Goal: Information Seeking & Learning: Learn about a topic

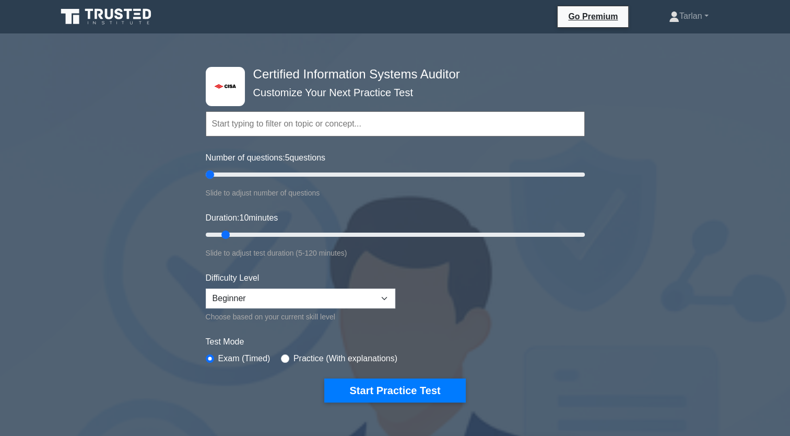
drag, startPoint x: 218, startPoint y: 175, endPoint x: 205, endPoint y: 180, distance: 14.4
type input "5"
click at [206, 180] on input "Number of questions: 5 questions" at bounding box center [395, 174] width 379 height 13
click at [396, 384] on button "Start Practice Test" at bounding box center [394, 390] width 141 height 24
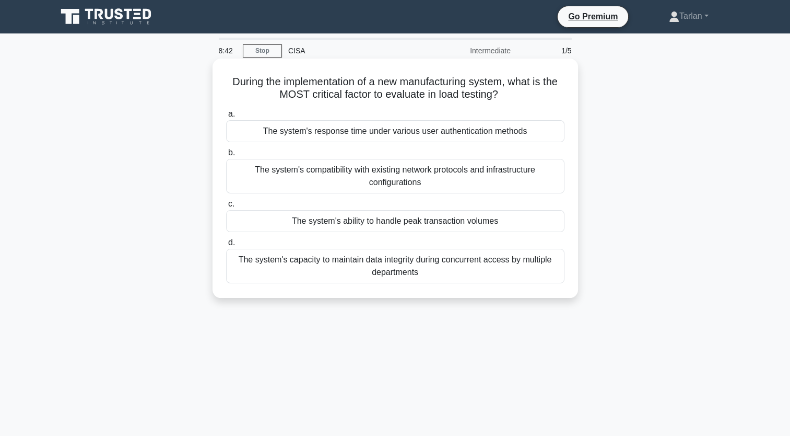
click at [364, 176] on div "The system's compatibility with existing network protocols and infrastructure c…" at bounding box center [395, 176] width 339 height 34
click at [226, 156] on input "b. The system's compatibility with existing network protocols and infrastructur…" at bounding box center [226, 152] width 0 height 7
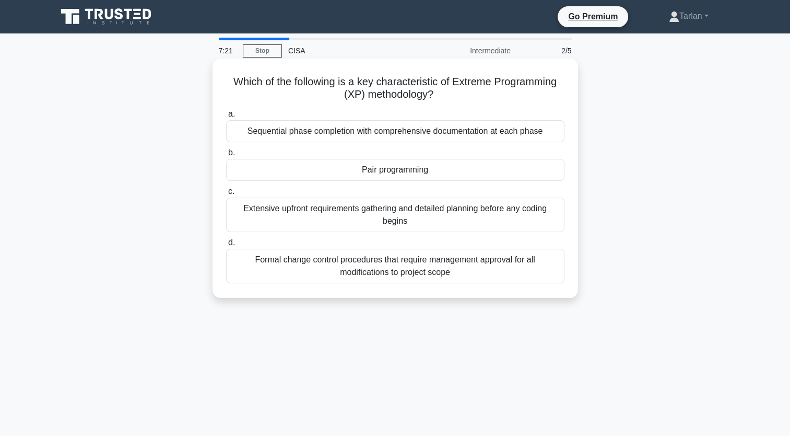
click at [400, 170] on div "Pair programming" at bounding box center [395, 170] width 339 height 22
click at [226, 156] on input "b. Pair programming" at bounding box center [226, 152] width 0 height 7
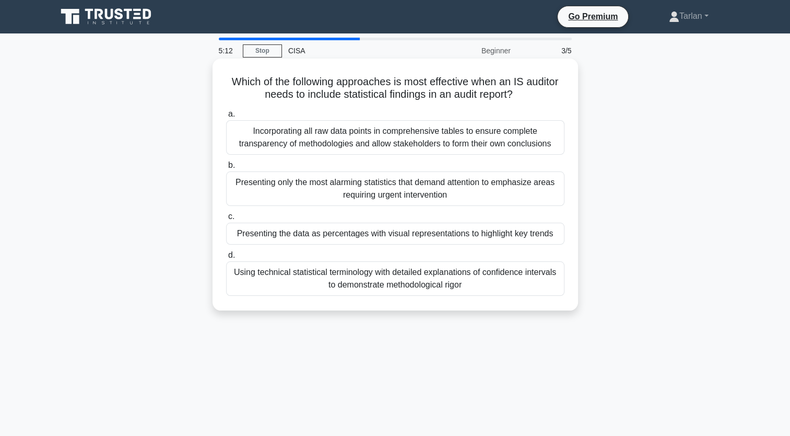
click at [431, 188] on div "Presenting only the most alarming statistics that demand attention to emphasize…" at bounding box center [395, 188] width 339 height 34
click at [226, 169] on input "b. Presenting only the most alarming statistics that demand attention to emphas…" at bounding box center [226, 165] width 0 height 7
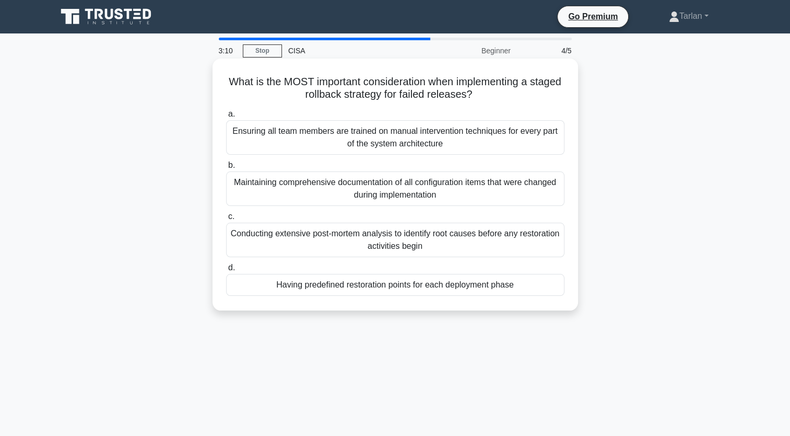
click at [465, 288] on div "Having predefined restoration points for each deployment phase" at bounding box center [395, 285] width 339 height 22
click at [226, 271] on input "d. Having predefined restoration points for each deployment phase" at bounding box center [226, 267] width 0 height 7
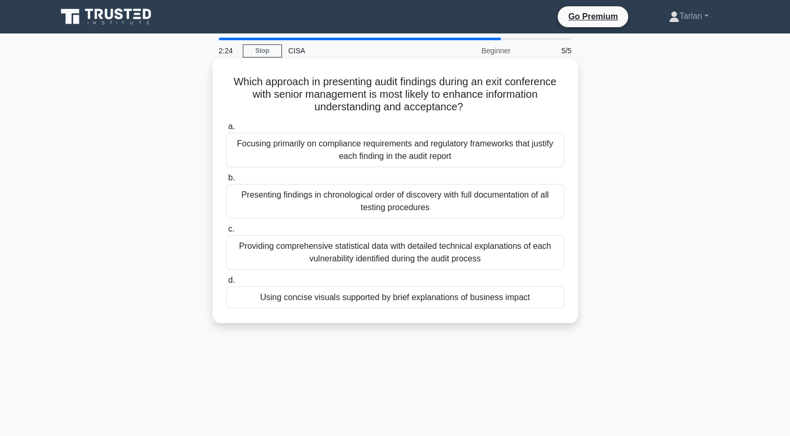
click at [355, 297] on div "Using concise visuals supported by brief explanations of business impact" at bounding box center [395, 297] width 339 height 22
click at [226, 284] on input "d. Using concise visuals supported by brief explanations of business impact" at bounding box center [226, 280] width 0 height 7
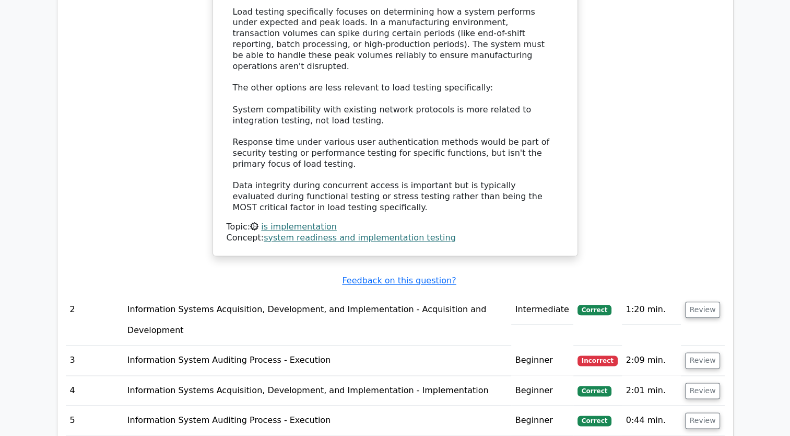
scroll to position [1202, 0]
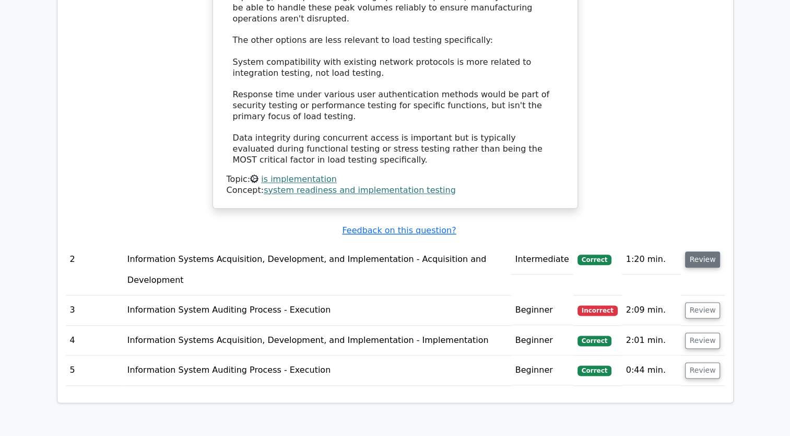
click at [705, 251] on button "Review" at bounding box center [703, 259] width 36 height 16
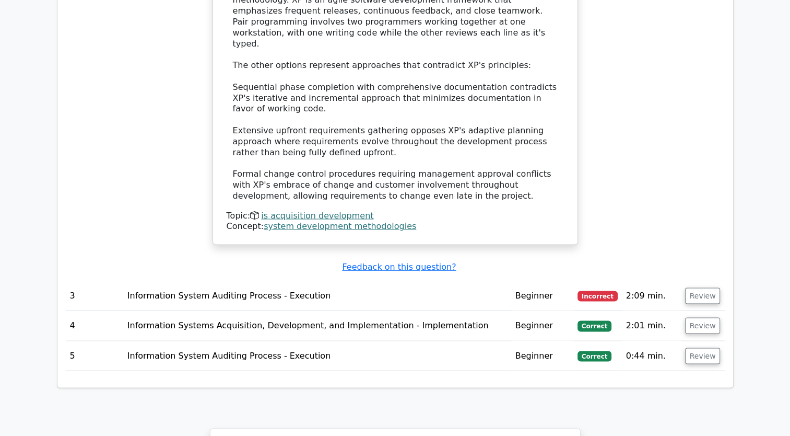
scroll to position [1829, 0]
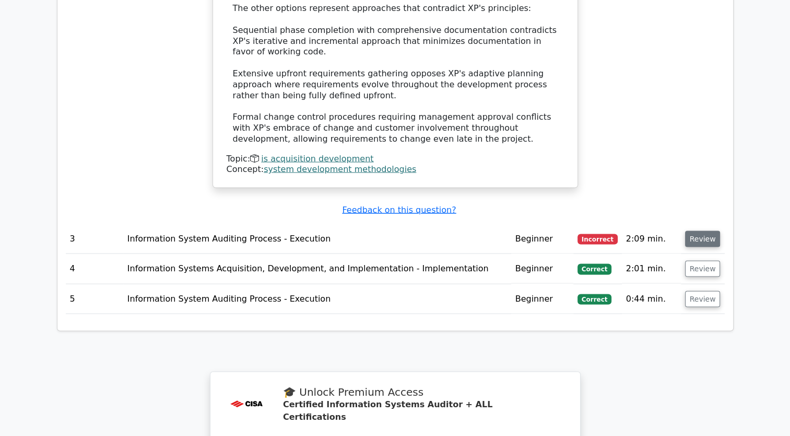
click at [694, 230] on button "Review" at bounding box center [703, 238] width 36 height 16
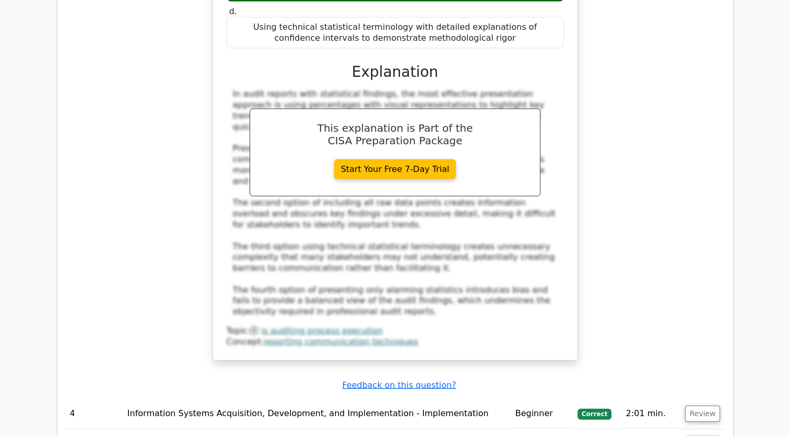
scroll to position [2351, 0]
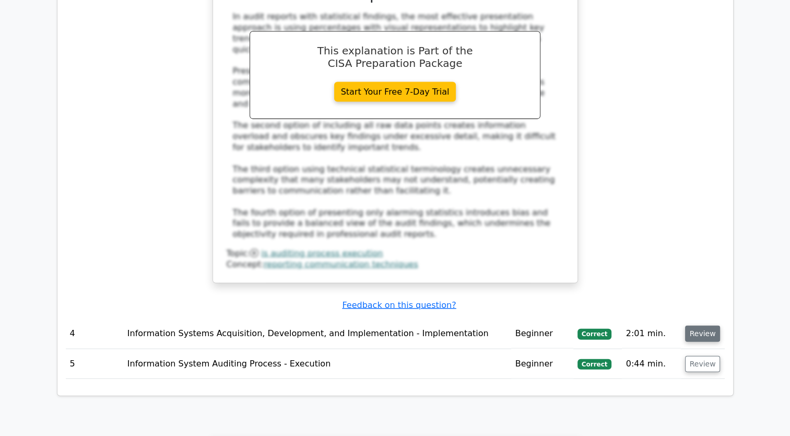
click at [696, 325] on button "Review" at bounding box center [703, 333] width 36 height 16
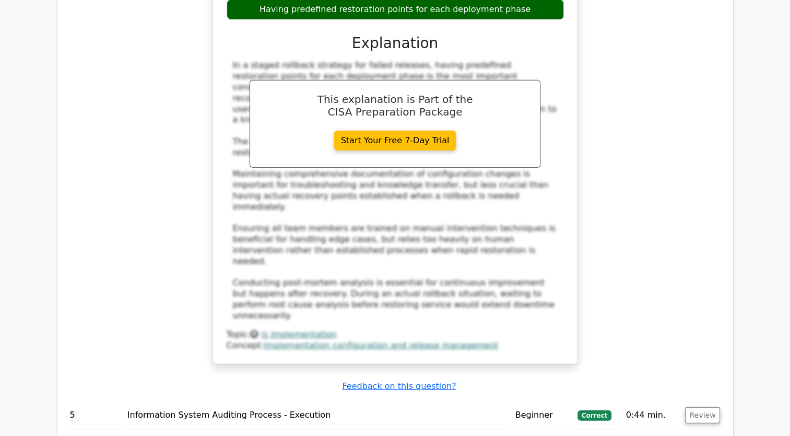
scroll to position [2926, 0]
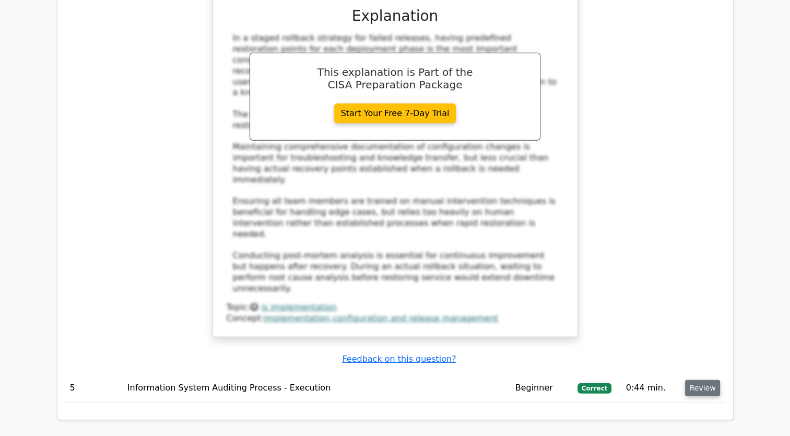
click at [704, 380] on button "Review" at bounding box center [703, 388] width 36 height 16
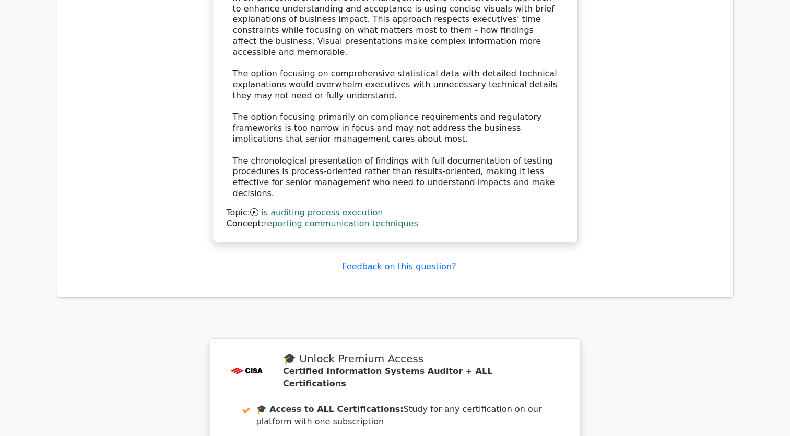
scroll to position [3788, 0]
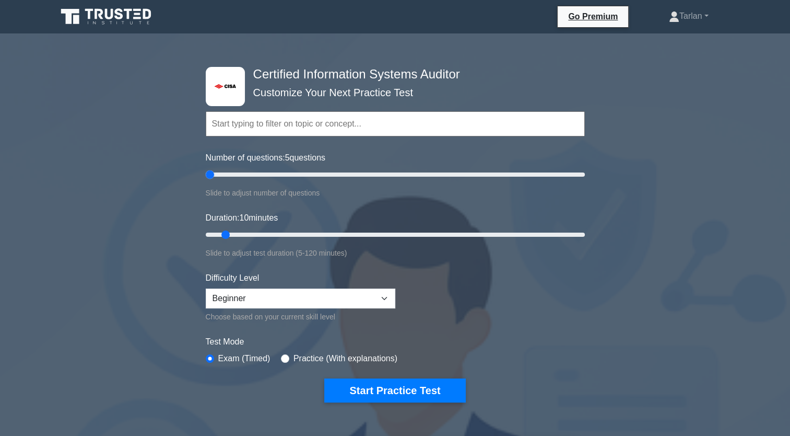
drag, startPoint x: 219, startPoint y: 172, endPoint x: 222, endPoint y: 234, distance: 61.7
type input "5"
click at [206, 181] on input "Number of questions: 5 questions" at bounding box center [395, 174] width 379 height 13
click at [361, 393] on button "Start Practice Test" at bounding box center [394, 390] width 141 height 24
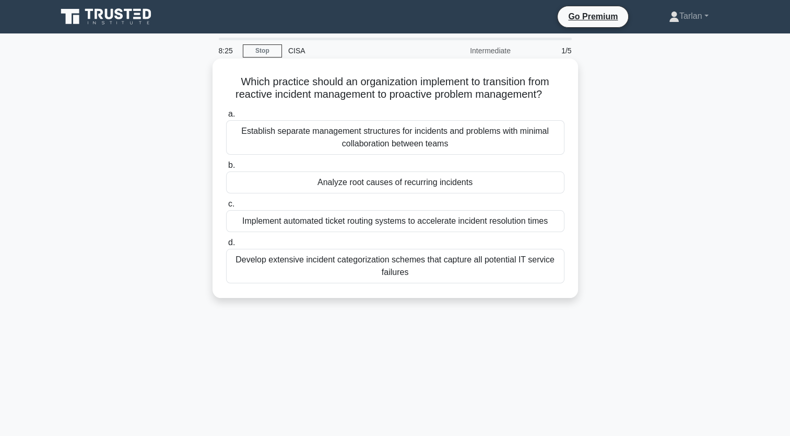
click at [409, 179] on div "Analyze root causes of recurring incidents" at bounding box center [395, 182] width 339 height 22
click at [226, 169] on input "b. Analyze root causes of recurring incidents" at bounding box center [226, 165] width 0 height 7
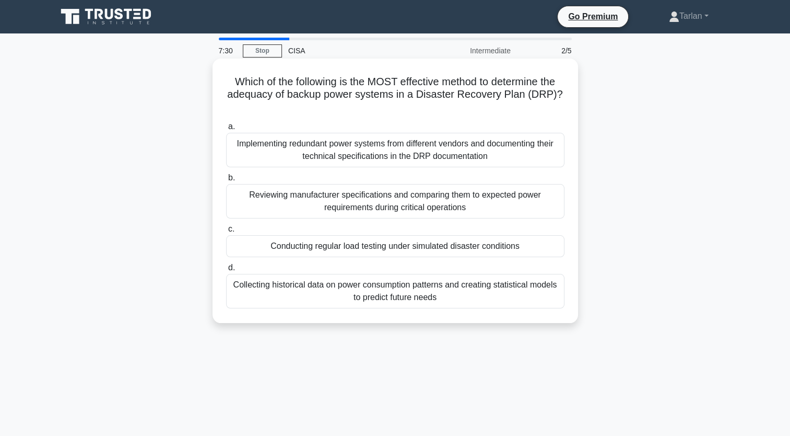
click at [401, 248] on div "Conducting regular load testing under simulated disaster conditions" at bounding box center [395, 246] width 339 height 22
click at [226, 232] on input "c. Conducting regular load testing under simulated disaster conditions" at bounding box center [226, 229] width 0 height 7
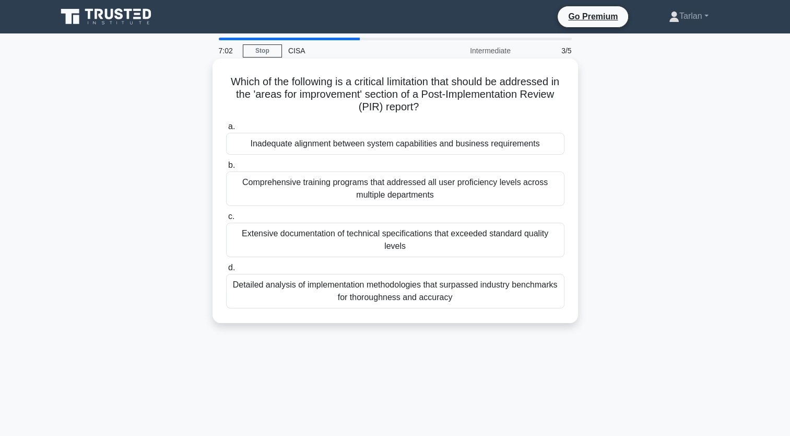
click at [382, 149] on div "Inadequate alignment between system capabilities and business requirements" at bounding box center [395, 144] width 339 height 22
click at [226, 130] on input "a. Inadequate alignment between system capabilities and business requirements" at bounding box center [226, 126] width 0 height 7
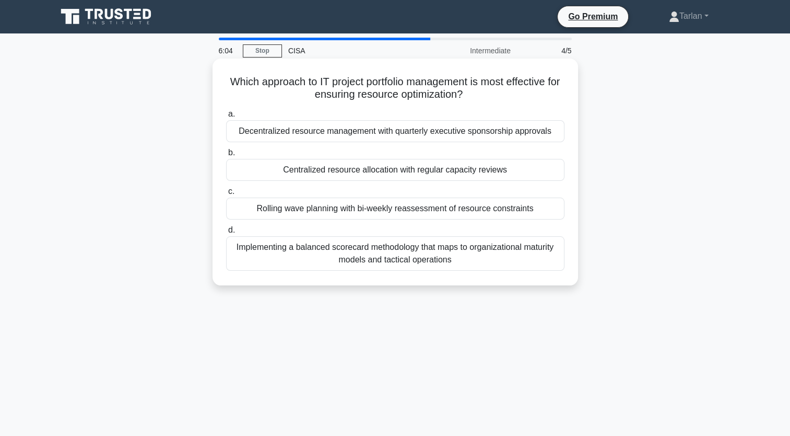
click at [409, 174] on div "Centralized resource allocation with regular capacity reviews" at bounding box center [395, 170] width 339 height 22
click at [226, 156] on input "b. Centralized resource allocation with regular capacity reviews" at bounding box center [226, 152] width 0 height 7
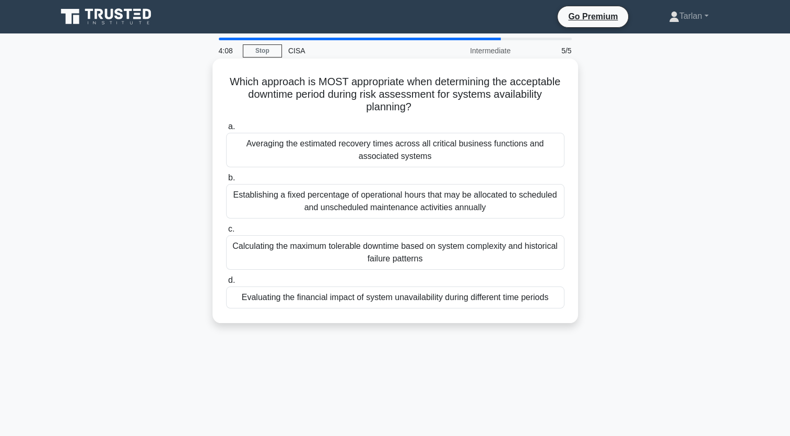
click at [404, 295] on div "Evaluating the financial impact of system unavailability during different time …" at bounding box center [395, 297] width 339 height 22
click at [226, 284] on input "d. Evaluating the financial impact of system unavailability during different ti…" at bounding box center [226, 280] width 0 height 7
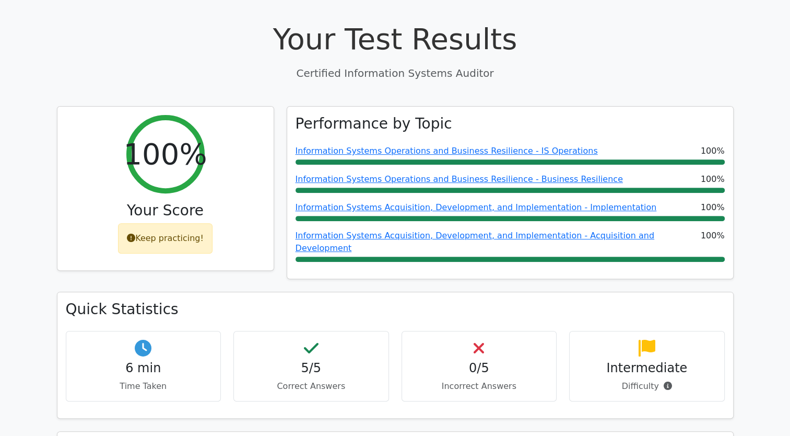
scroll to position [366, 0]
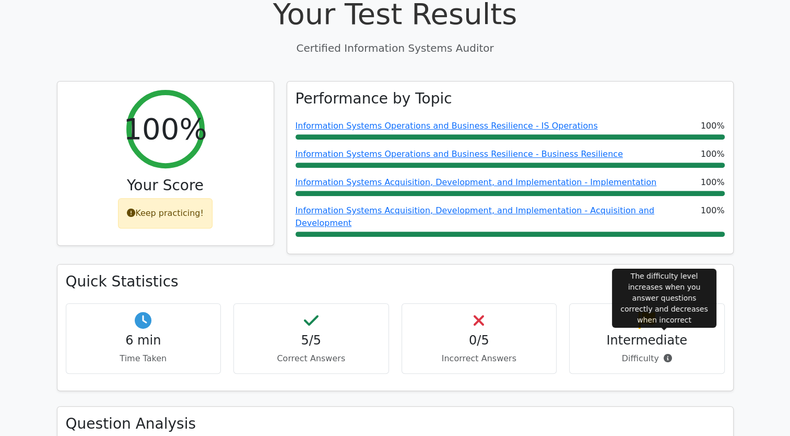
click at [666, 354] on icon at bounding box center [668, 358] width 8 height 8
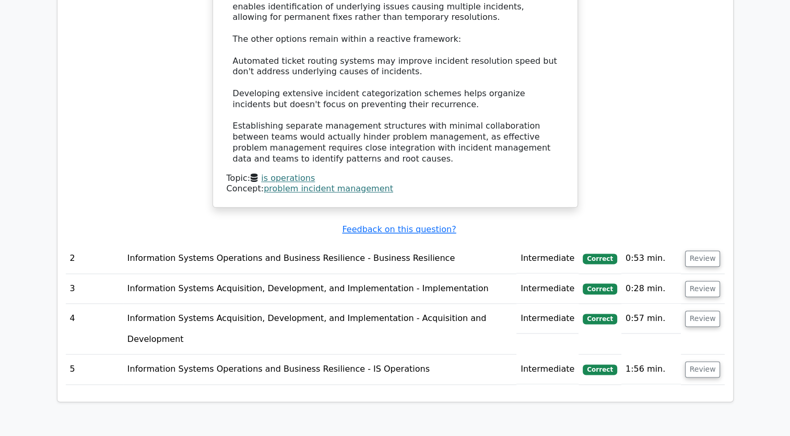
scroll to position [1254, 0]
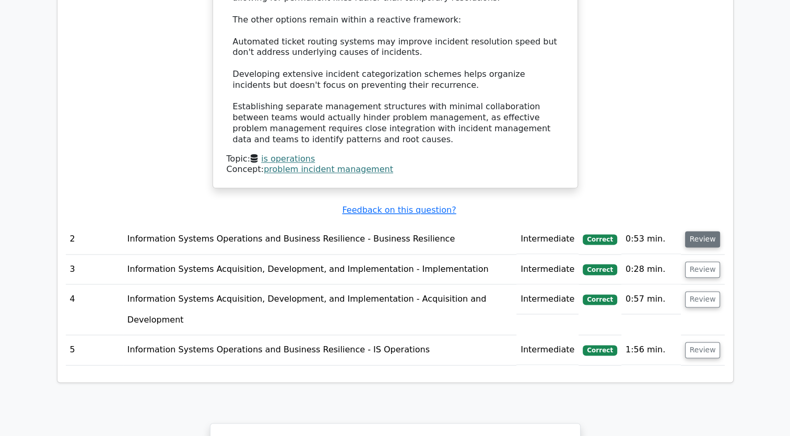
click at [701, 231] on button "Review" at bounding box center [703, 239] width 36 height 16
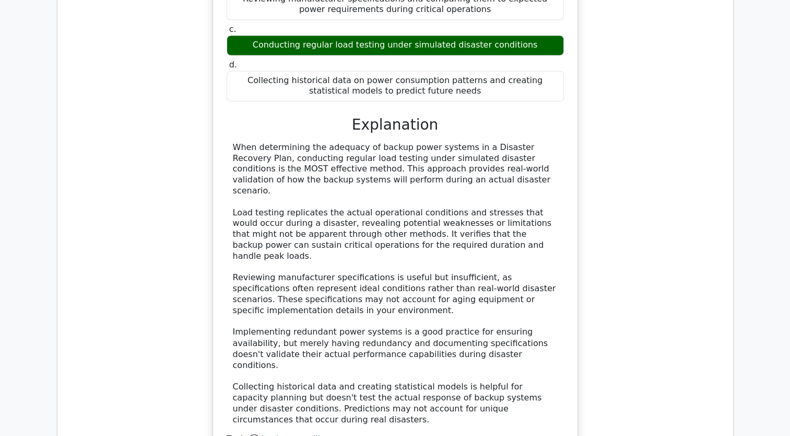
scroll to position [1672, 0]
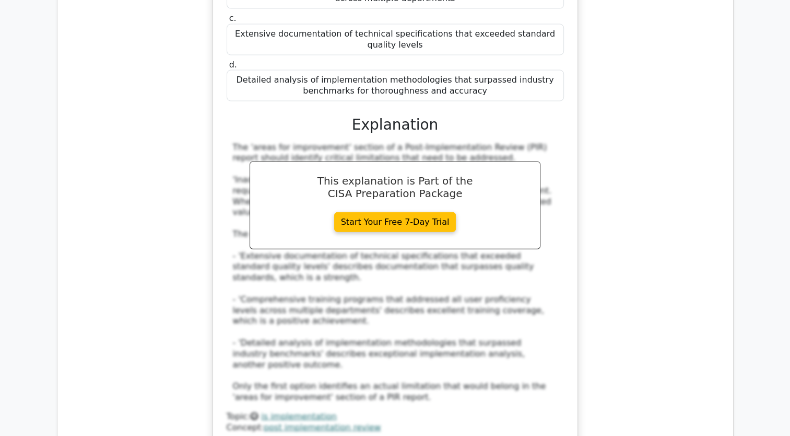
scroll to position [2403, 0]
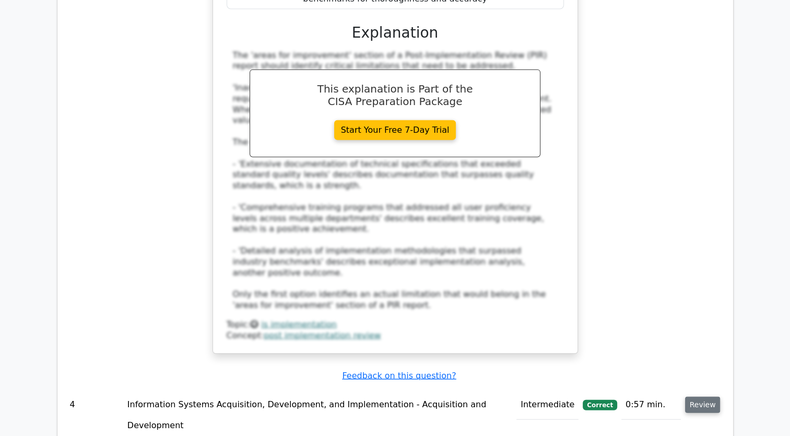
click at [702, 397] on button "Review" at bounding box center [703, 405] width 36 height 16
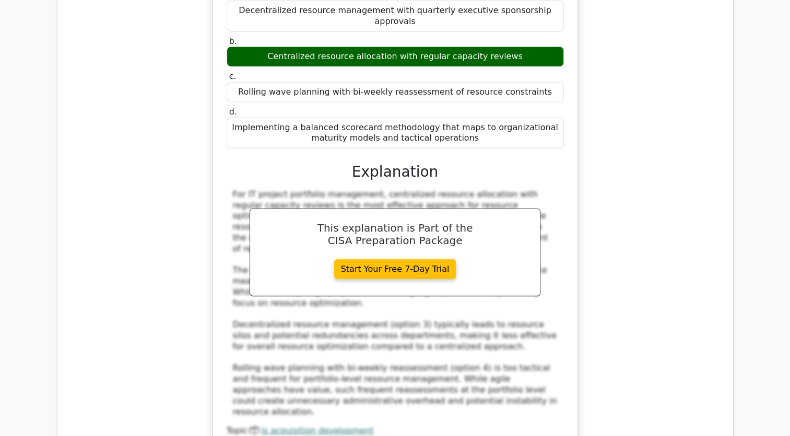
scroll to position [2926, 0]
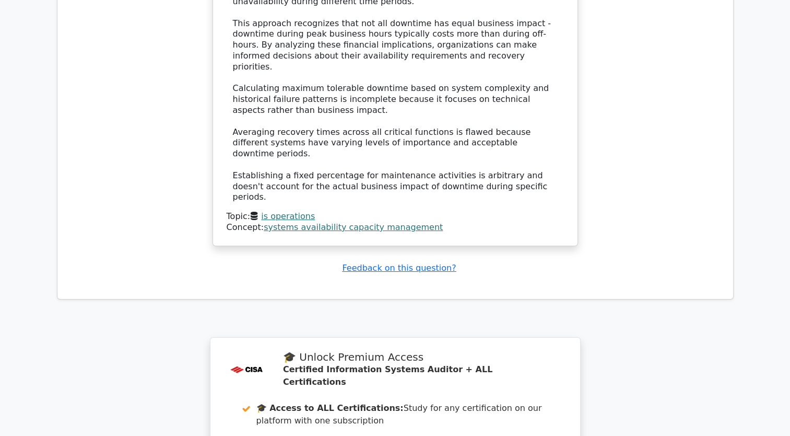
scroll to position [3855, 0]
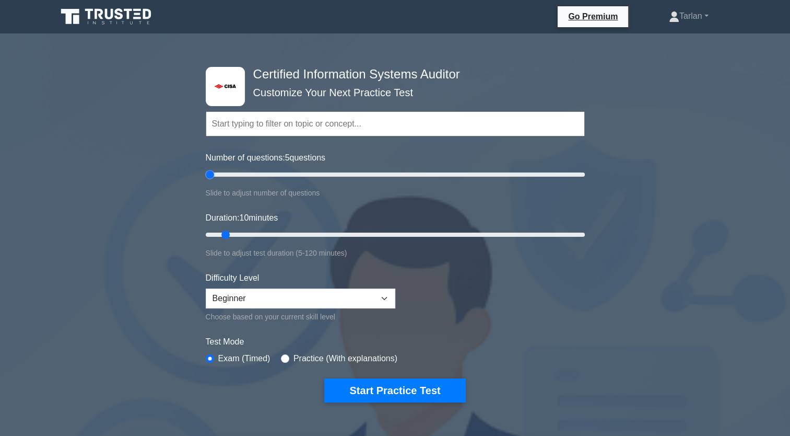
drag, startPoint x: 220, startPoint y: 173, endPoint x: 207, endPoint y: 179, distance: 14.1
type input "5"
click at [207, 179] on input "Number of questions: 5 questions" at bounding box center [395, 174] width 379 height 13
click at [397, 387] on button "Start Practice Test" at bounding box center [394, 390] width 141 height 24
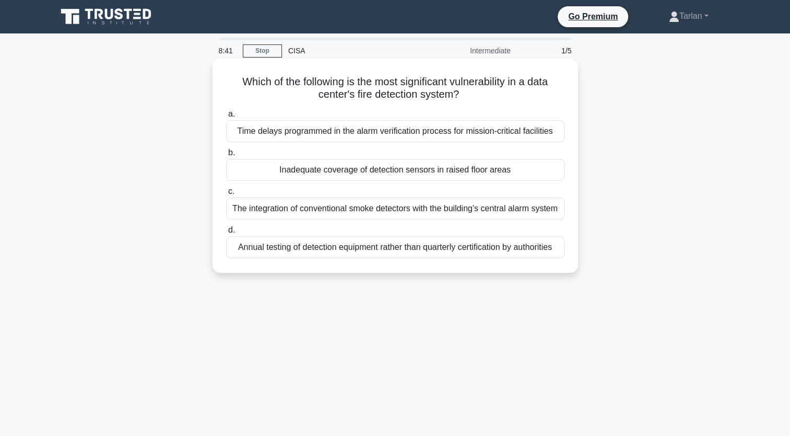
click at [391, 171] on div "Inadequate coverage of detection sensors in raised floor areas" at bounding box center [395, 170] width 339 height 22
click at [226, 156] on input "b. Inadequate coverage of detection sensors in raised floor areas" at bounding box center [226, 152] width 0 height 7
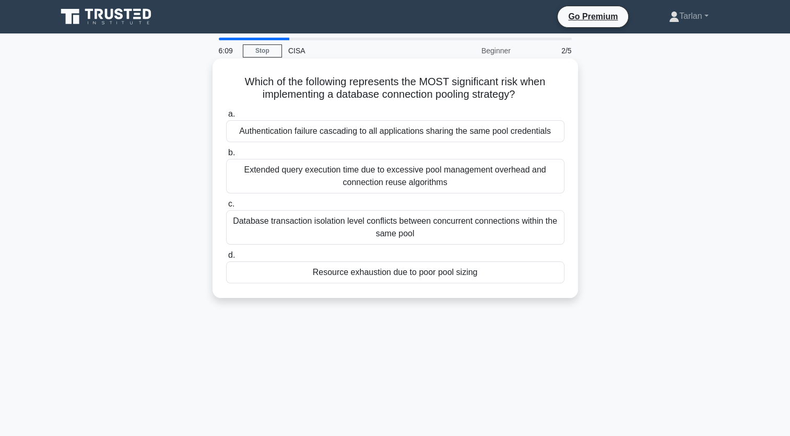
click at [388, 139] on div "Authentication failure cascading to all applications sharing the same pool cred…" at bounding box center [395, 131] width 339 height 22
click at [226, 118] on input "a. Authentication failure cascading to all applications sharing the same pool c…" at bounding box center [226, 114] width 0 height 7
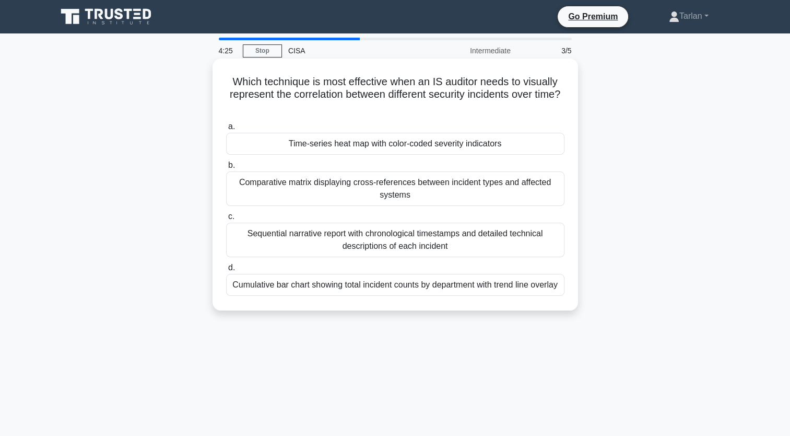
click at [351, 145] on div "Time-series heat map with color-coded severity indicators" at bounding box center [395, 144] width 339 height 22
click at [226, 130] on input "a. Time-series heat map with color-coded severity indicators" at bounding box center [226, 126] width 0 height 7
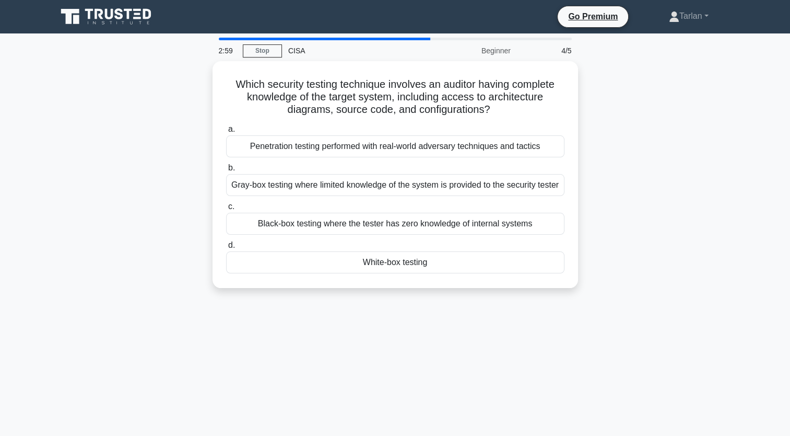
click at [351, 145] on div "Penetration testing performed with real-world adversary techniques and tactics" at bounding box center [395, 146] width 339 height 22
click at [226, 133] on input "a. Penetration testing performed with real-world adversary techniques and tacti…" at bounding box center [226, 129] width 0 height 7
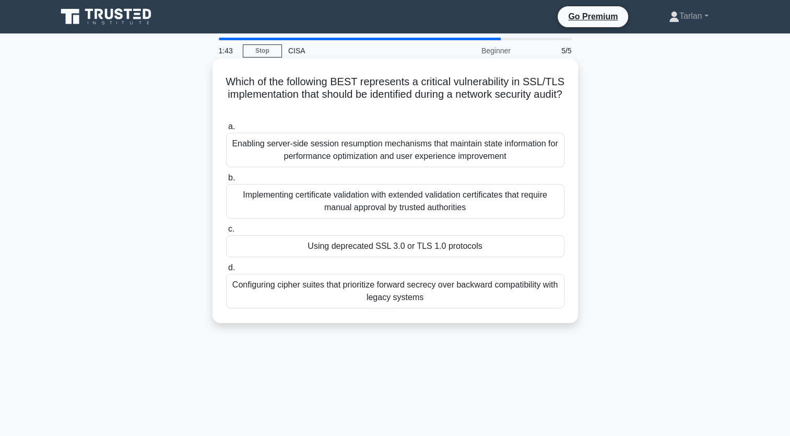
click at [393, 206] on div "Implementing certificate validation with extended validation certificates that …" at bounding box center [395, 201] width 339 height 34
click at [226, 181] on input "b. Implementing certificate validation with extended validation certificates th…" at bounding box center [226, 178] width 0 height 7
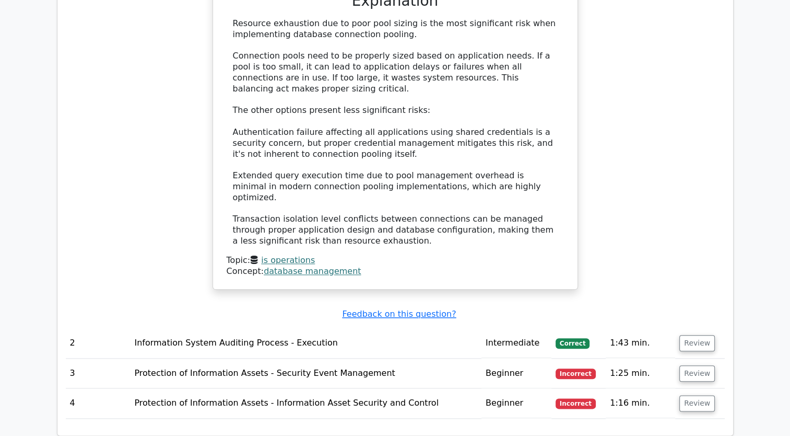
scroll to position [1254, 0]
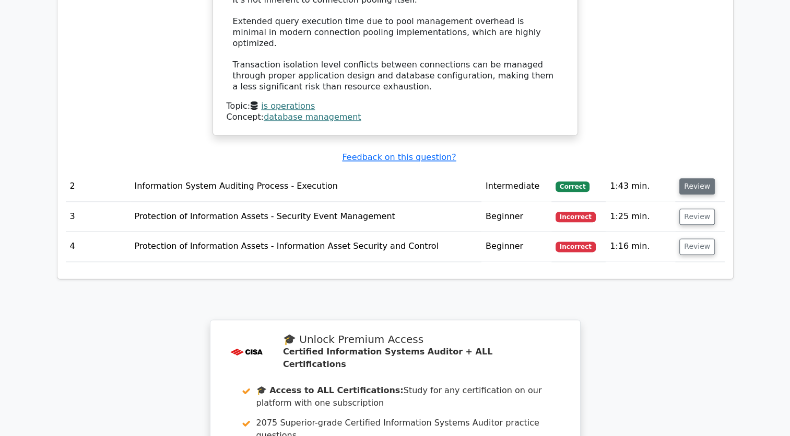
click at [694, 178] on button "Review" at bounding box center [698, 186] width 36 height 16
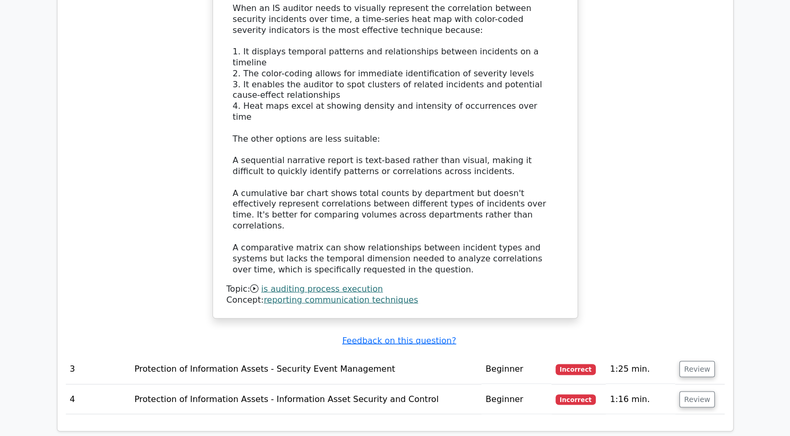
scroll to position [1776, 0]
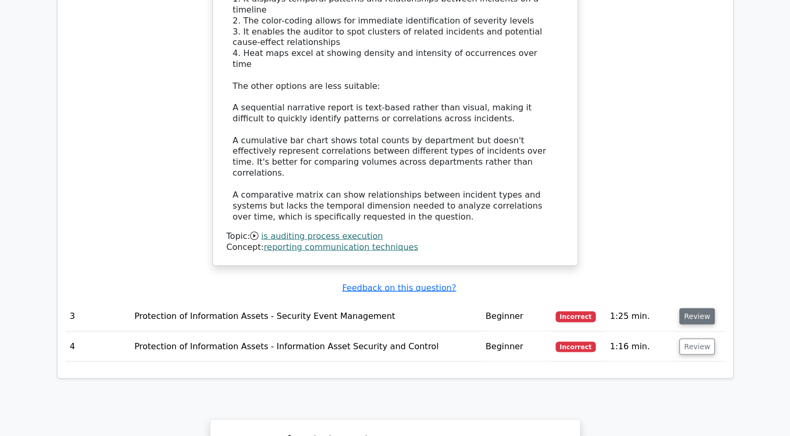
click at [702, 308] on button "Review" at bounding box center [698, 316] width 36 height 16
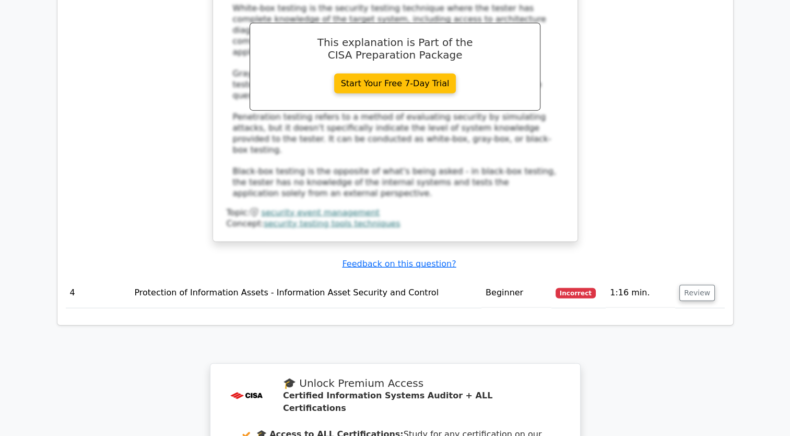
scroll to position [2390, 0]
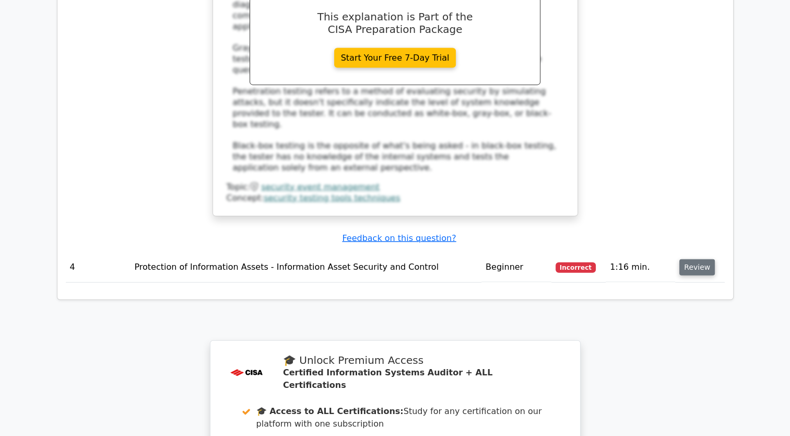
click at [688, 259] on button "Review" at bounding box center [698, 267] width 36 height 16
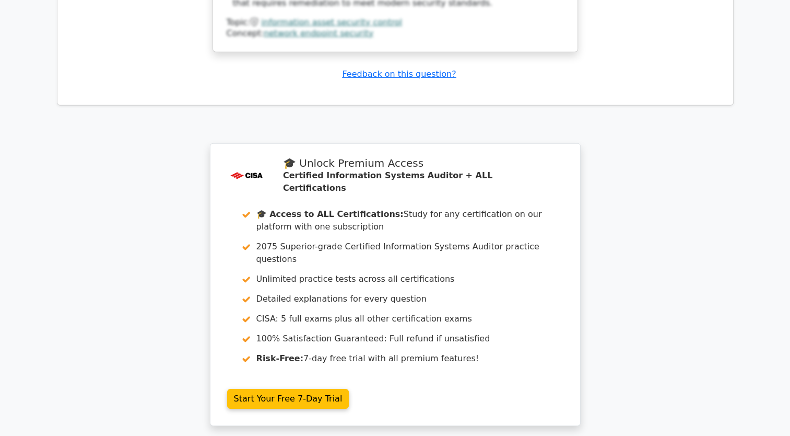
scroll to position [3185, 0]
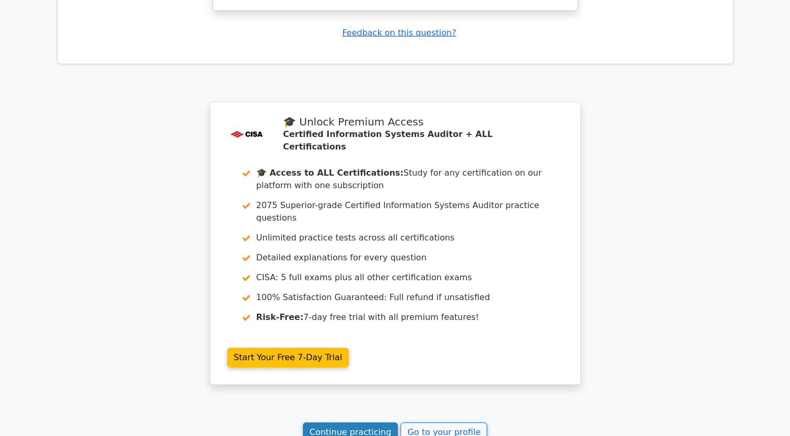
click at [341, 422] on link "Continue practicing" at bounding box center [351, 432] width 96 height 20
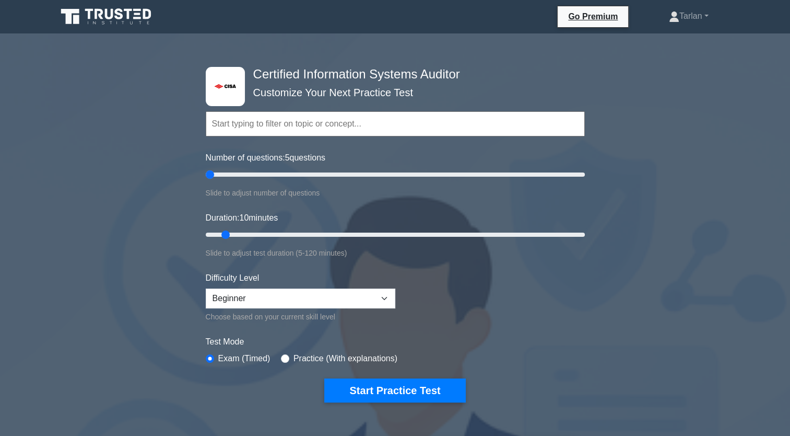
drag, startPoint x: 219, startPoint y: 172, endPoint x: 204, endPoint y: 182, distance: 18.3
type input "5"
click at [206, 181] on input "Number of questions: 5 questions" at bounding box center [395, 174] width 379 height 13
click at [412, 392] on button "Start Practice Test" at bounding box center [394, 390] width 141 height 24
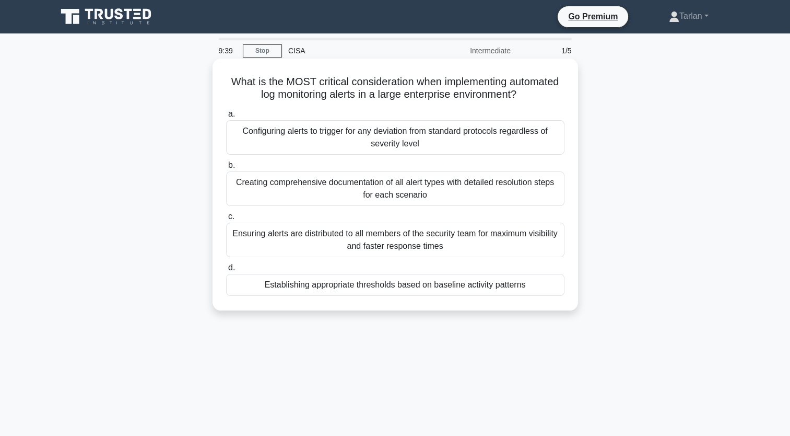
click at [399, 286] on div "Establishing appropriate thresholds based on baseline activity patterns" at bounding box center [395, 285] width 339 height 22
click at [226, 271] on input "d. Establishing appropriate thresholds based on baseline activity patterns" at bounding box center [226, 267] width 0 height 7
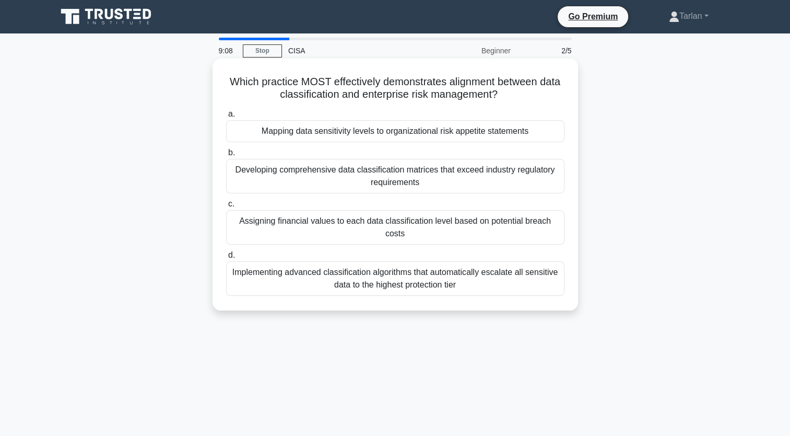
click at [400, 134] on div "Mapping data sensitivity levels to organizational risk appetite statements" at bounding box center [395, 131] width 339 height 22
click at [226, 118] on input "a. Mapping data sensitivity levels to organizational risk appetite statements" at bounding box center [226, 114] width 0 height 7
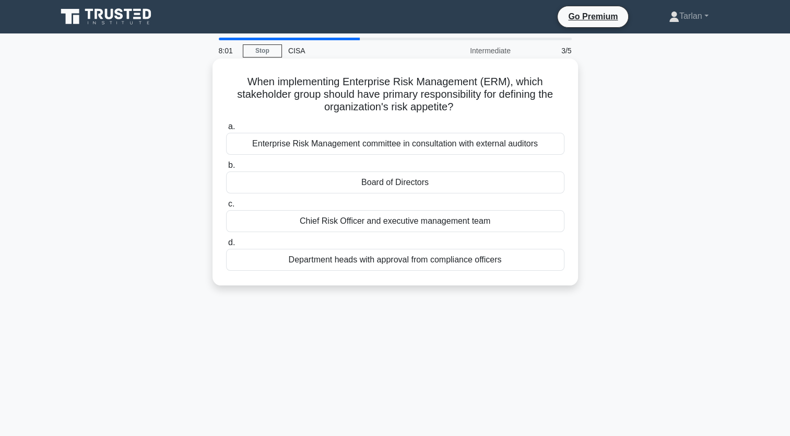
click at [334, 141] on div "Enterprise Risk Management committee in consultation with external auditors" at bounding box center [395, 144] width 339 height 22
click at [226, 130] on input "a. Enterprise Risk Management committee in consultation with external auditors" at bounding box center [226, 126] width 0 height 7
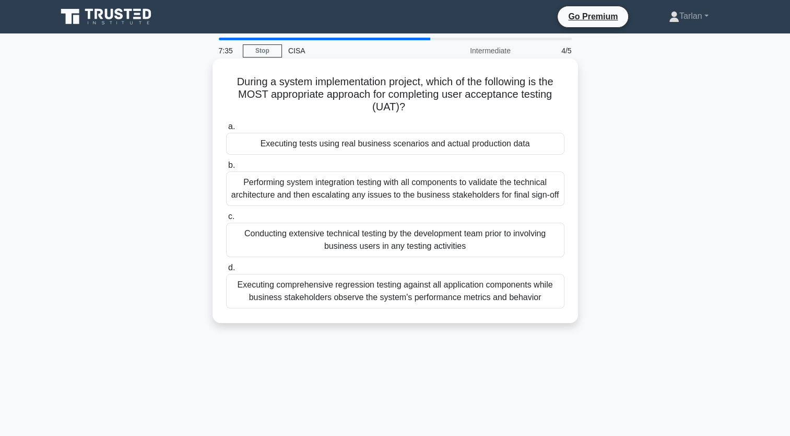
click at [405, 144] on div "Executing tests using real business scenarios and actual production data" at bounding box center [395, 144] width 339 height 22
click at [226, 130] on input "a. Executing tests using real business scenarios and actual production data" at bounding box center [226, 126] width 0 height 7
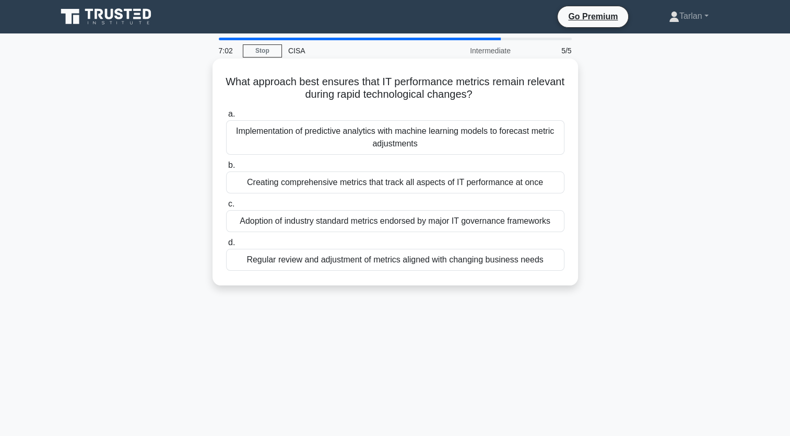
click at [364, 265] on div "Regular review and adjustment of metrics aligned with changing business needs" at bounding box center [395, 260] width 339 height 22
click at [226, 246] on input "d. Regular review and adjustment of metrics aligned with changing business needs" at bounding box center [226, 242] width 0 height 7
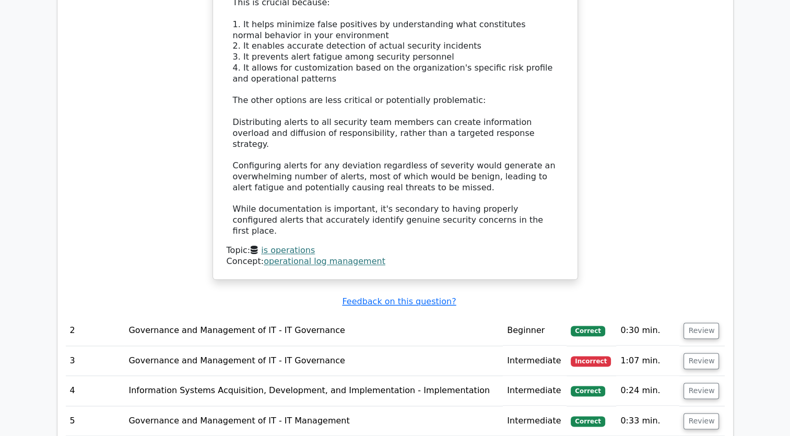
scroll to position [1202, 0]
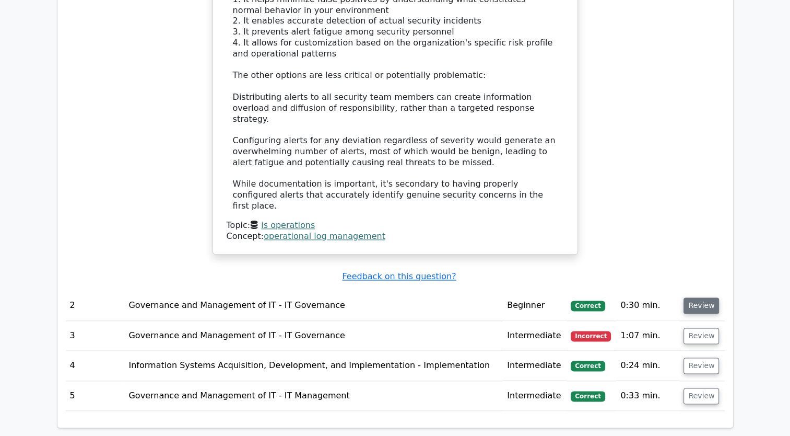
click at [699, 297] on button "Review" at bounding box center [702, 305] width 36 height 16
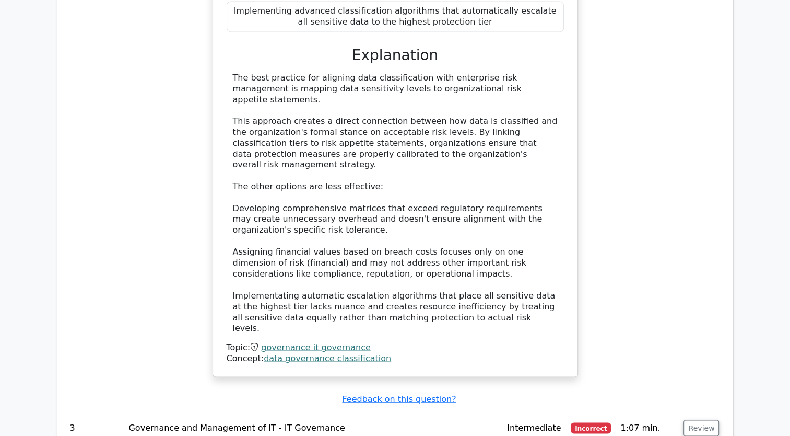
scroll to position [1724, 0]
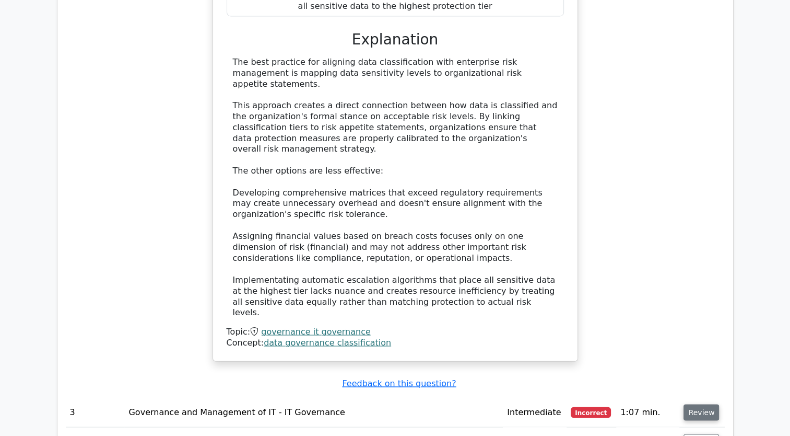
click at [710, 404] on button "Review" at bounding box center [702, 412] width 36 height 16
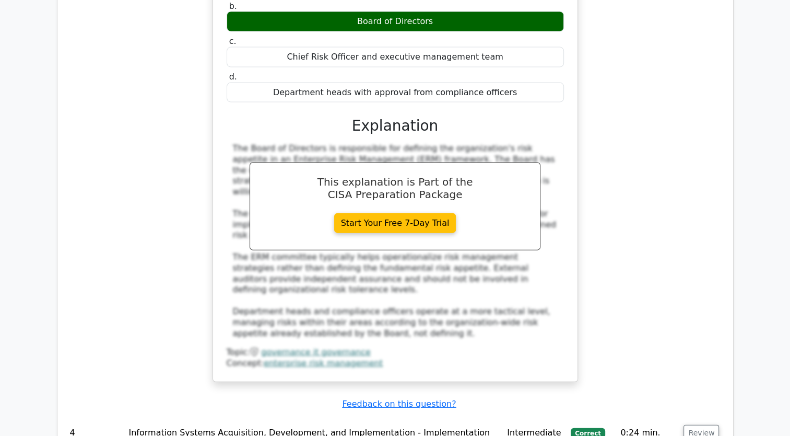
scroll to position [2299, 0]
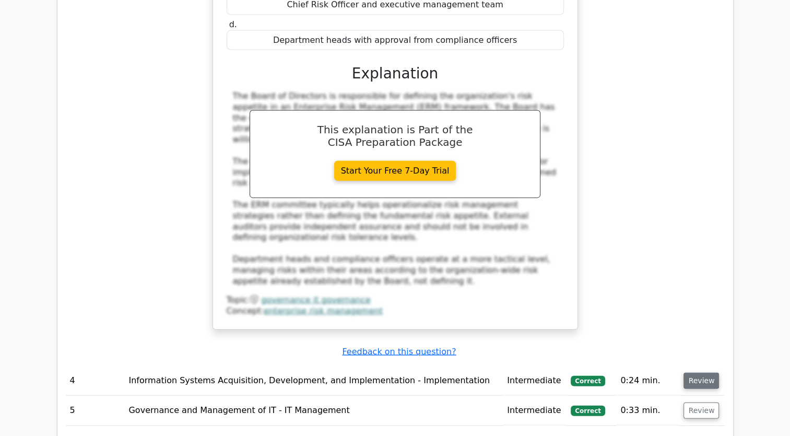
click at [692, 373] on button "Review" at bounding box center [702, 381] width 36 height 16
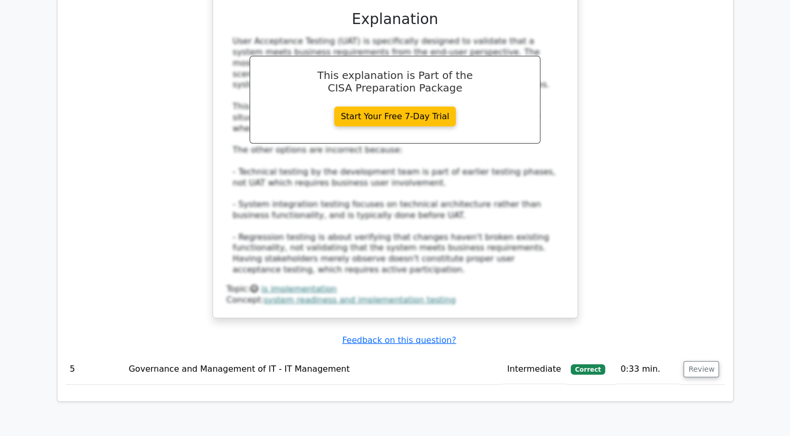
scroll to position [2978, 0]
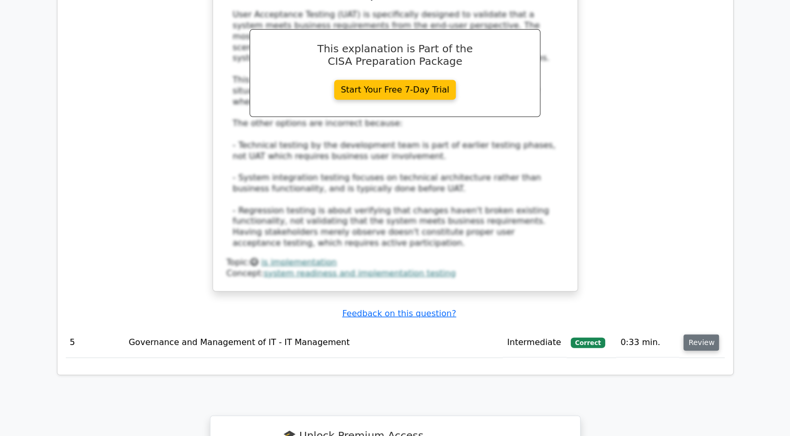
click at [705, 334] on button "Review" at bounding box center [702, 342] width 36 height 16
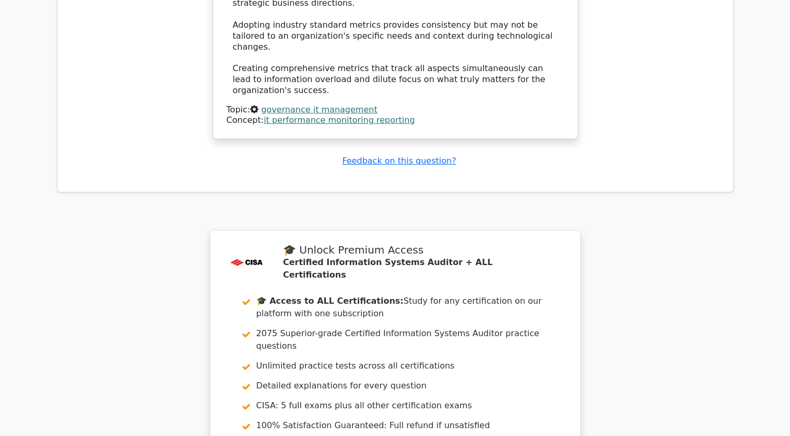
scroll to position [3833, 0]
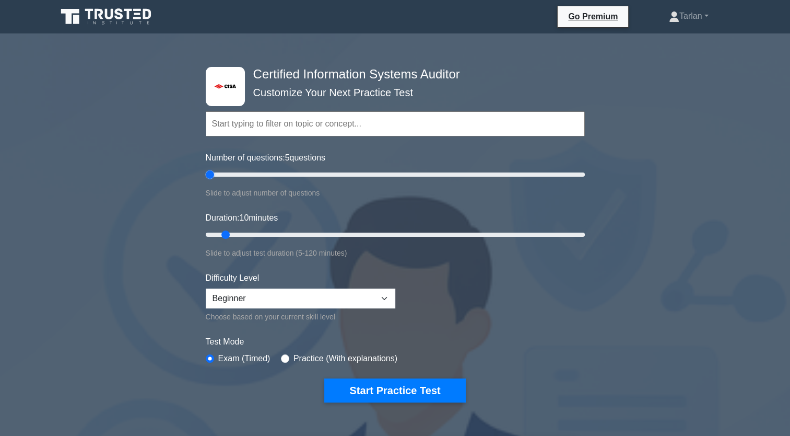
drag, startPoint x: 220, startPoint y: 175, endPoint x: 234, endPoint y: 256, distance: 82.2
type input "5"
click at [206, 179] on input "Number of questions: 5 questions" at bounding box center [395, 174] width 379 height 13
click at [370, 387] on button "Start Practice Test" at bounding box center [394, 390] width 141 height 24
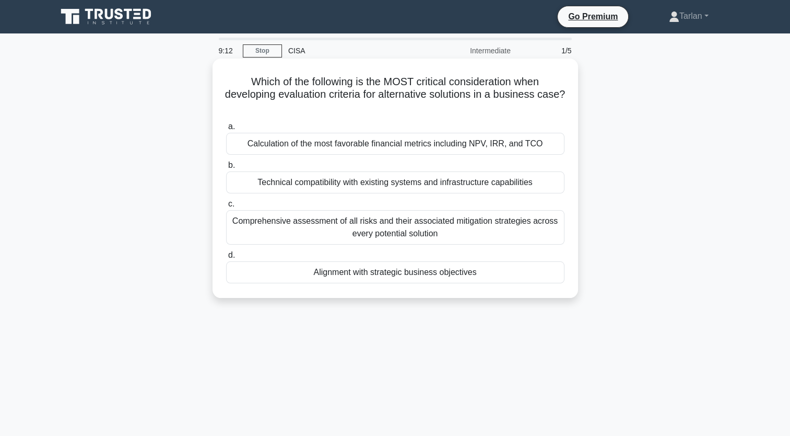
click at [398, 276] on div "Alignment with strategic business objectives" at bounding box center [395, 272] width 339 height 22
click at [226, 259] on input "d. Alignment with strategic business objectives" at bounding box center [226, 255] width 0 height 7
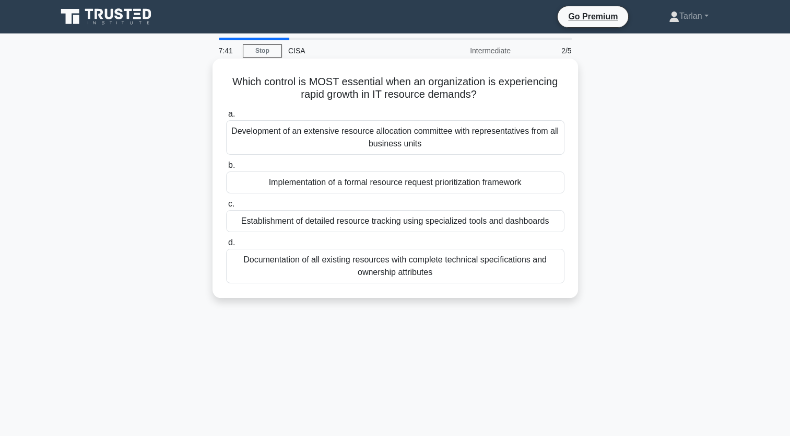
click at [386, 222] on div "Establishment of detailed resource tracking using specialized tools and dashboa…" at bounding box center [395, 221] width 339 height 22
click at [226, 207] on input "c. Establishment of detailed resource tracking using specialized tools and dash…" at bounding box center [226, 204] width 0 height 7
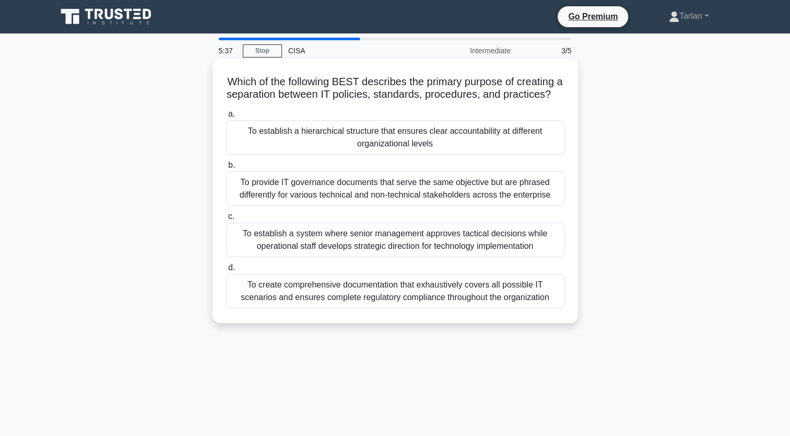
click at [357, 149] on div "To establish a hierarchical structure that ensures clear accountability at diff…" at bounding box center [395, 137] width 339 height 34
click at [226, 118] on input "a. To establish a hierarchical structure that ensures clear accountability at d…" at bounding box center [226, 114] width 0 height 7
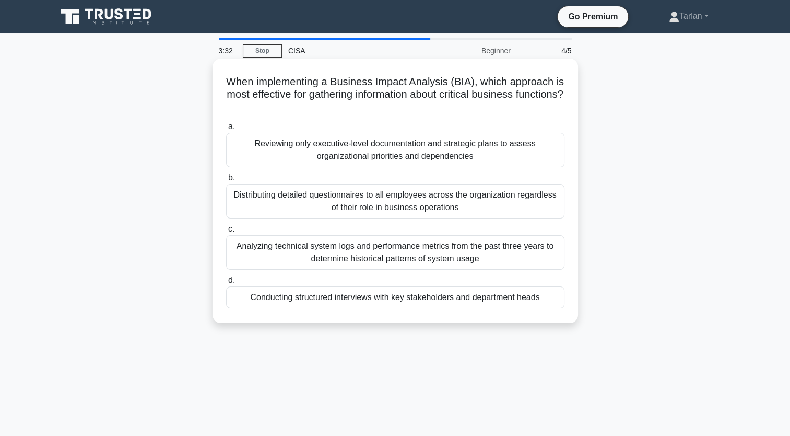
click at [409, 150] on div "Reviewing only executive-level documentation and strategic plans to assess orga…" at bounding box center [395, 150] width 339 height 34
click at [226, 130] on input "a. Reviewing only executive-level documentation and strategic plans to assess o…" at bounding box center [226, 126] width 0 height 7
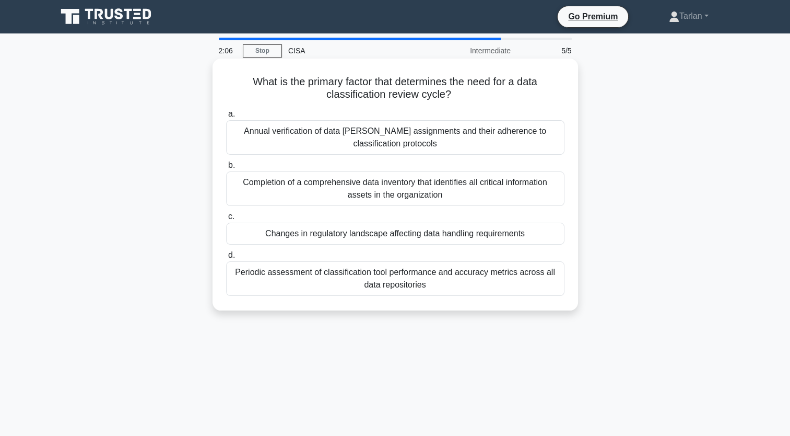
click at [299, 239] on div "Changes in regulatory landscape affecting data handling requirements" at bounding box center [395, 234] width 339 height 22
click at [226, 220] on input "c. Changes in regulatory landscape affecting data handling requirements" at bounding box center [226, 216] width 0 height 7
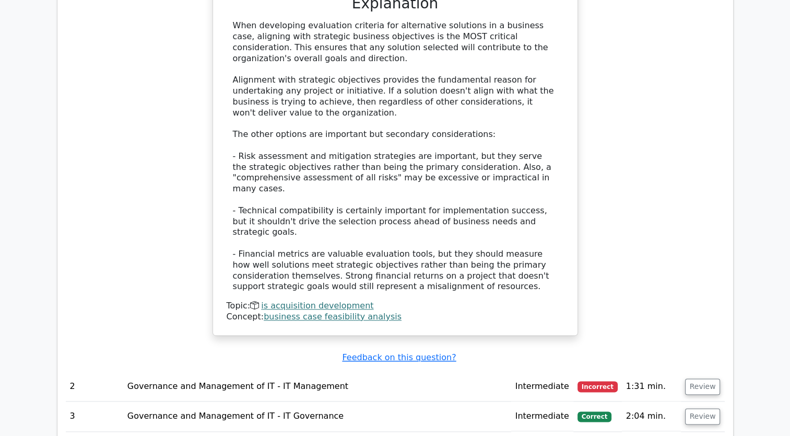
scroll to position [1202, 0]
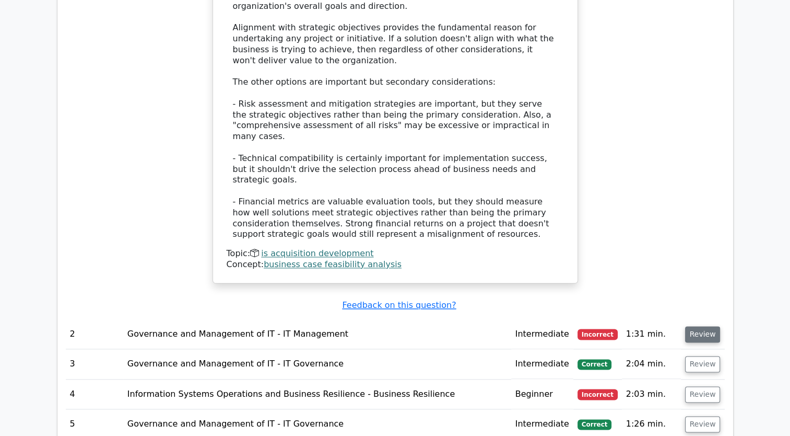
click at [692, 326] on button "Review" at bounding box center [703, 334] width 36 height 16
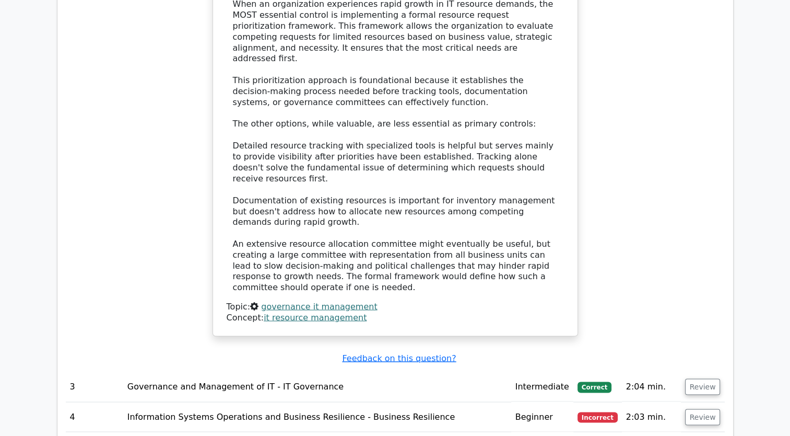
scroll to position [1829, 0]
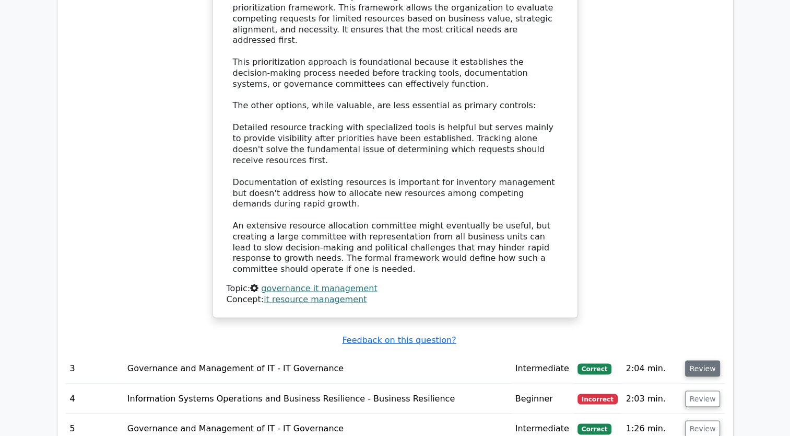
click at [715, 360] on button "Review" at bounding box center [703, 368] width 36 height 16
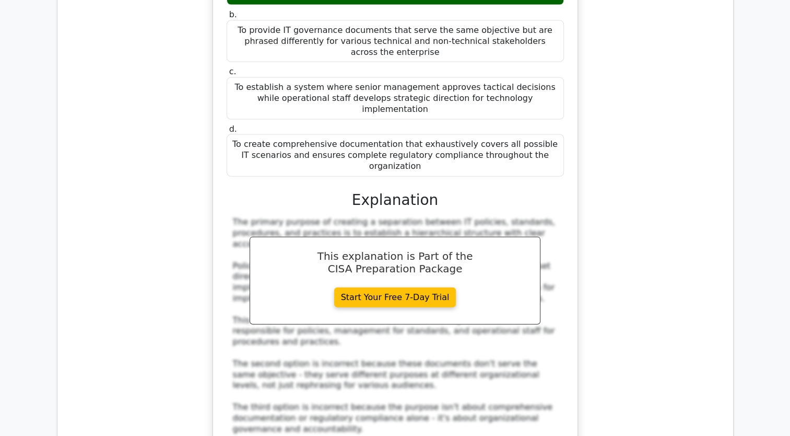
scroll to position [2351, 0]
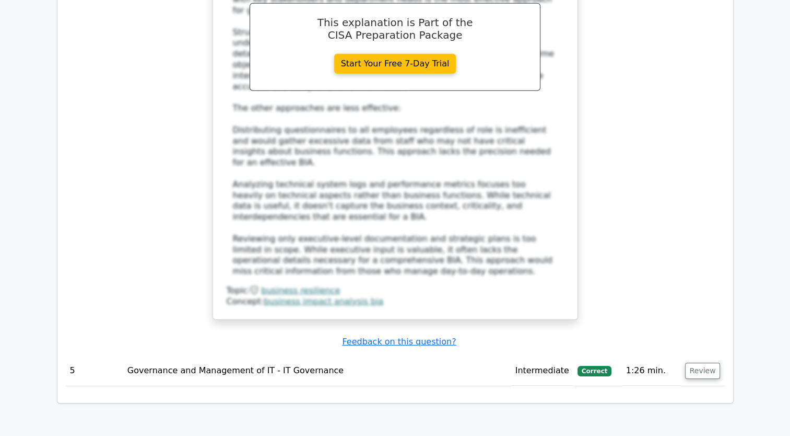
scroll to position [3135, 0]
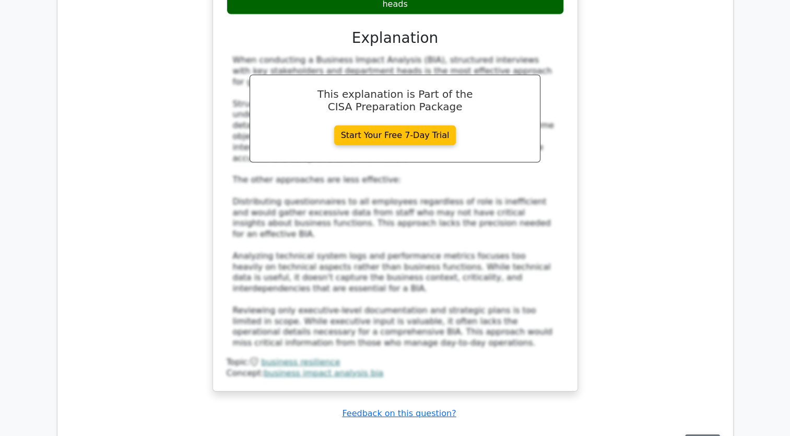
click at [694, 434] on button "Review" at bounding box center [703, 442] width 36 height 16
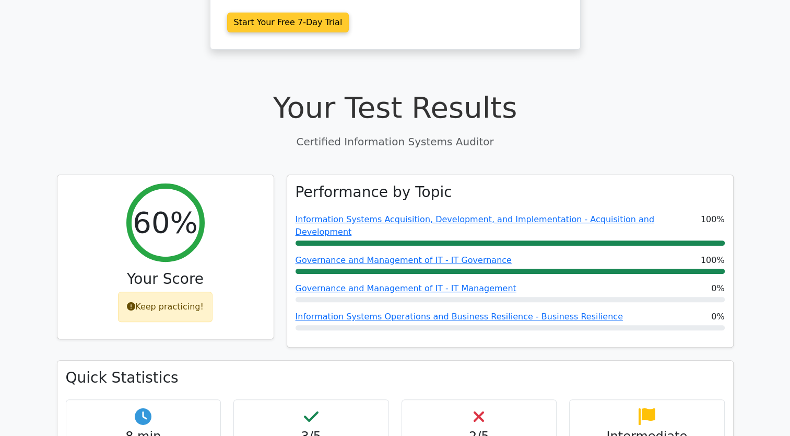
scroll to position [193, 0]
